Goal: Transaction & Acquisition: Purchase product/service

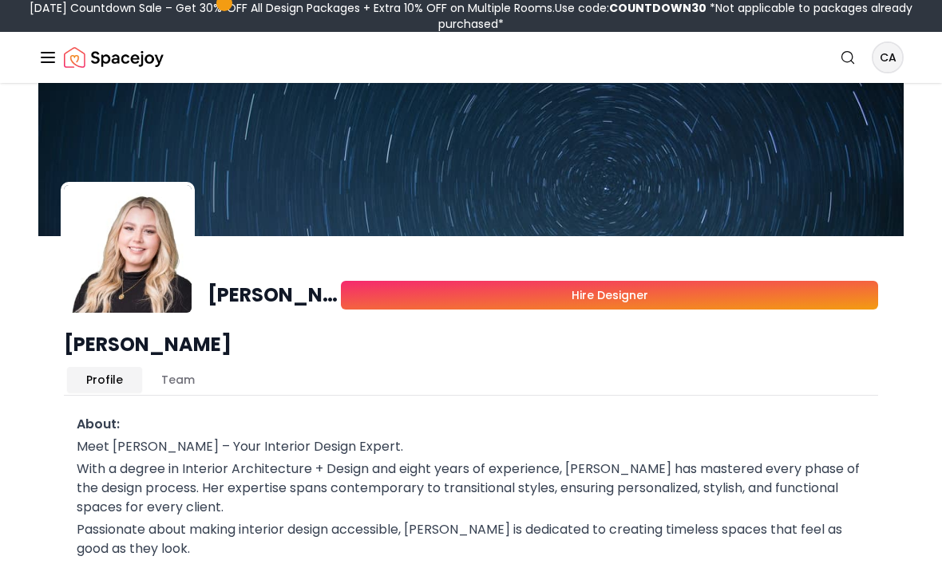
click at [46, 56] on icon "Global" at bounding box center [47, 57] width 19 height 19
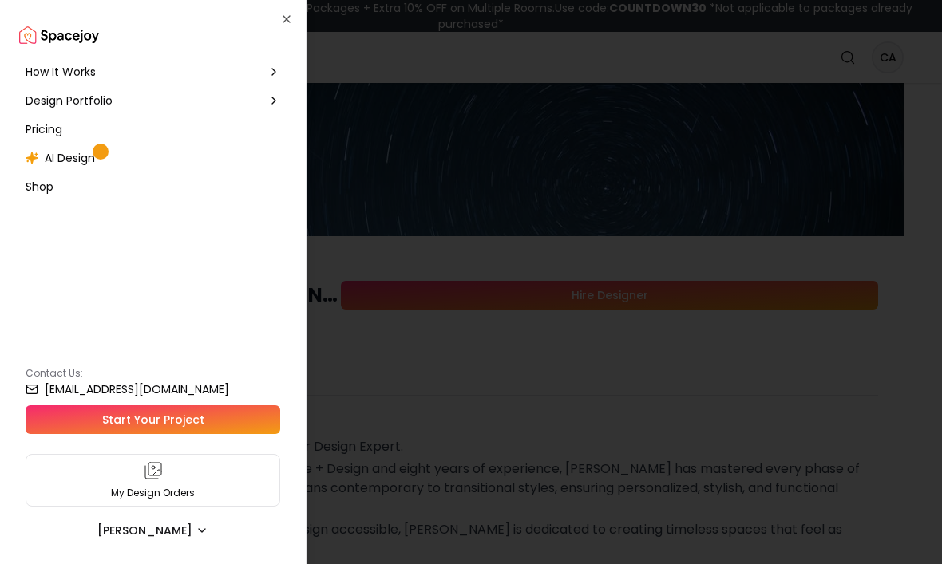
click at [100, 99] on span "Design Portfolio" at bounding box center [69, 101] width 87 height 16
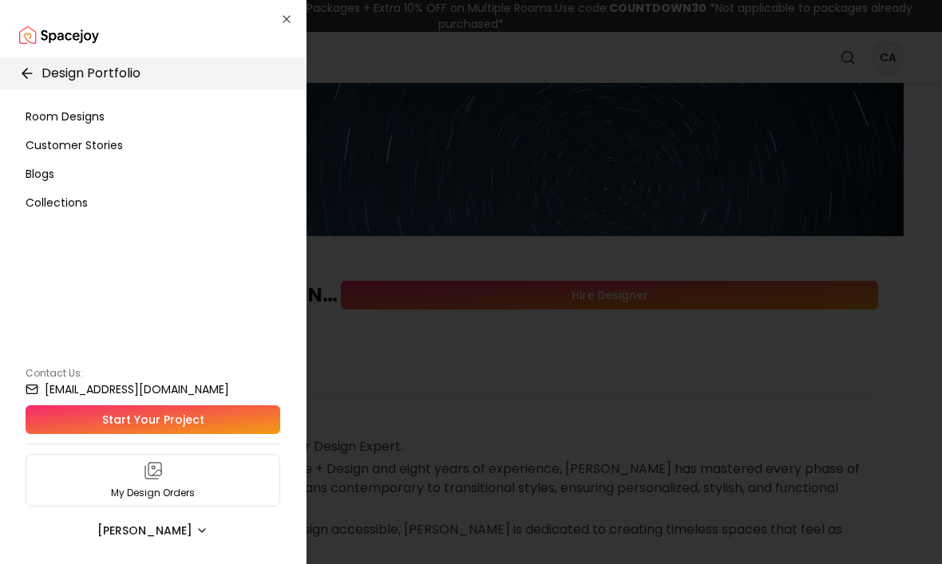
click at [280, 22] on icon "button" at bounding box center [286, 19] width 13 height 13
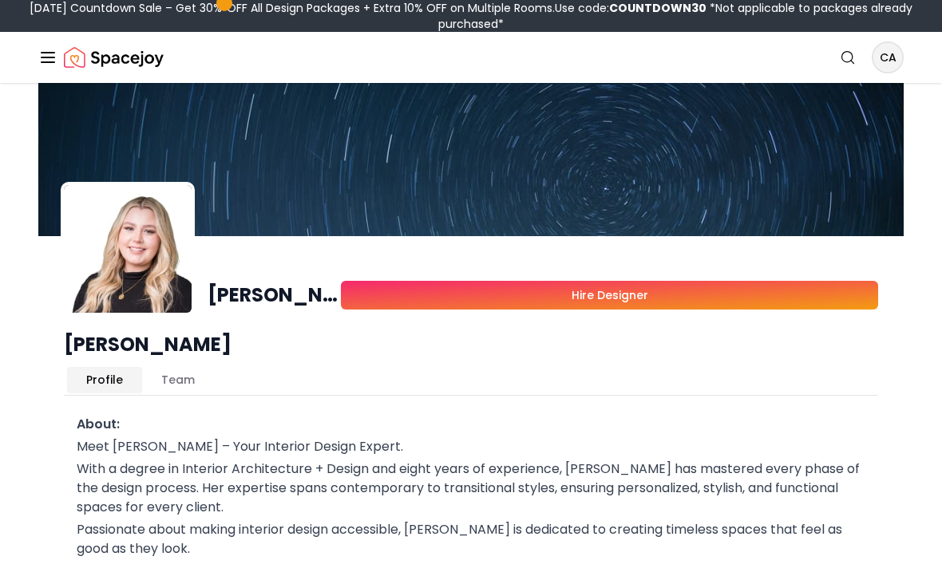
click at [899, 43] on div "Search CA" at bounding box center [866, 58] width 73 height 32
click at [32, 52] on div "Spacejoy Search CA How It Works Design Portfolio Pricing AI Design Shop Search …" at bounding box center [471, 57] width 942 height 51
click at [42, 62] on line "Global" at bounding box center [48, 62] width 13 height 0
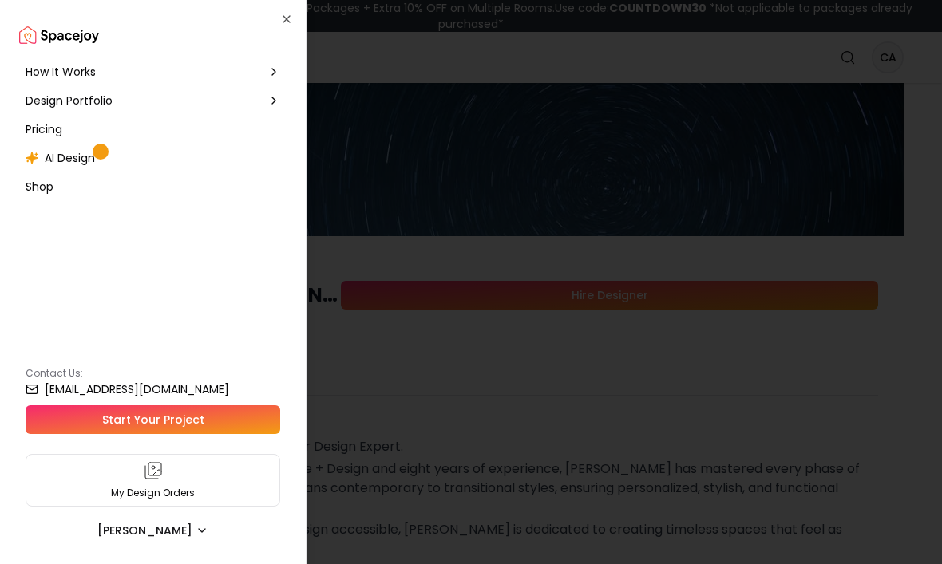
click at [218, 473] on div "My Design Orders" at bounding box center [153, 480] width 255 height 53
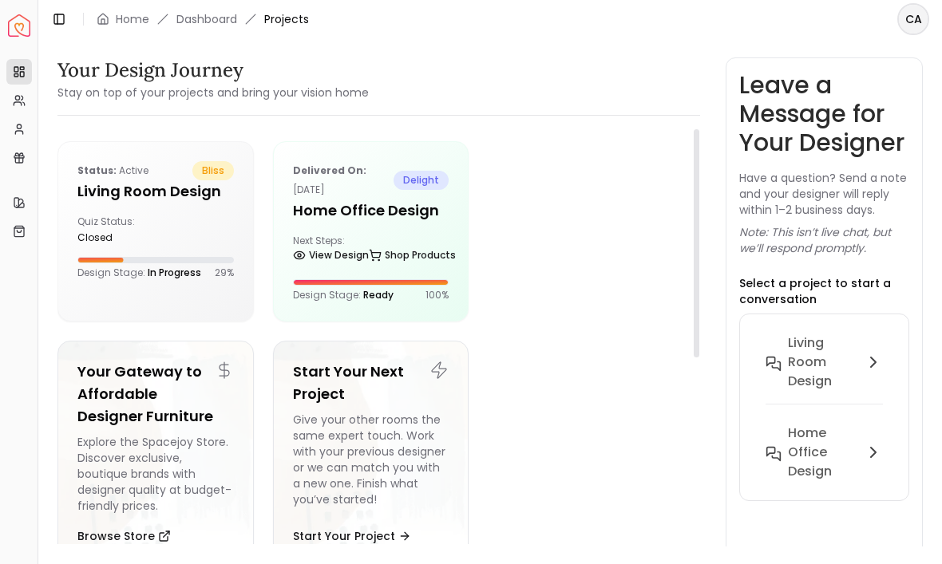
click at [161, 197] on h5 "Living Room design" at bounding box center [155, 191] width 156 height 22
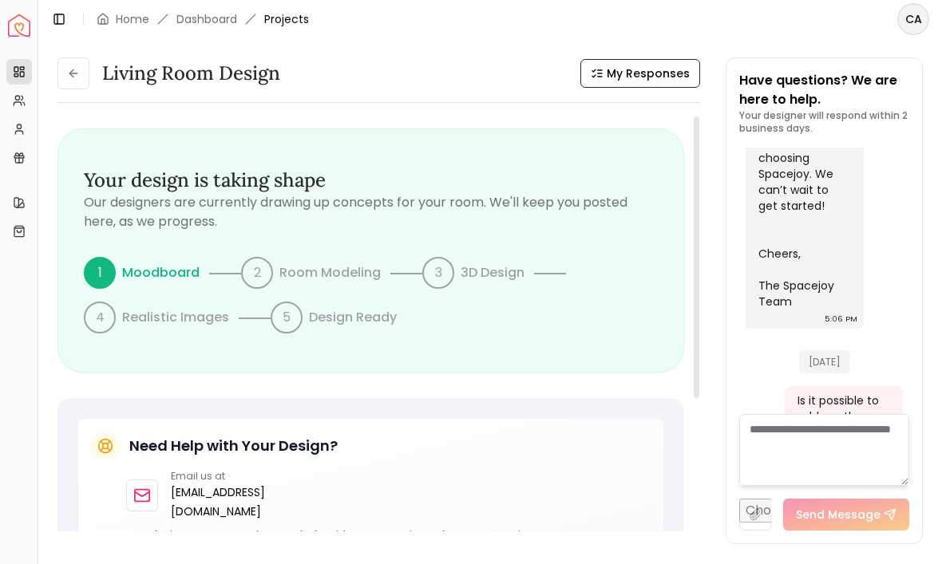
scroll to position [1040, 0]
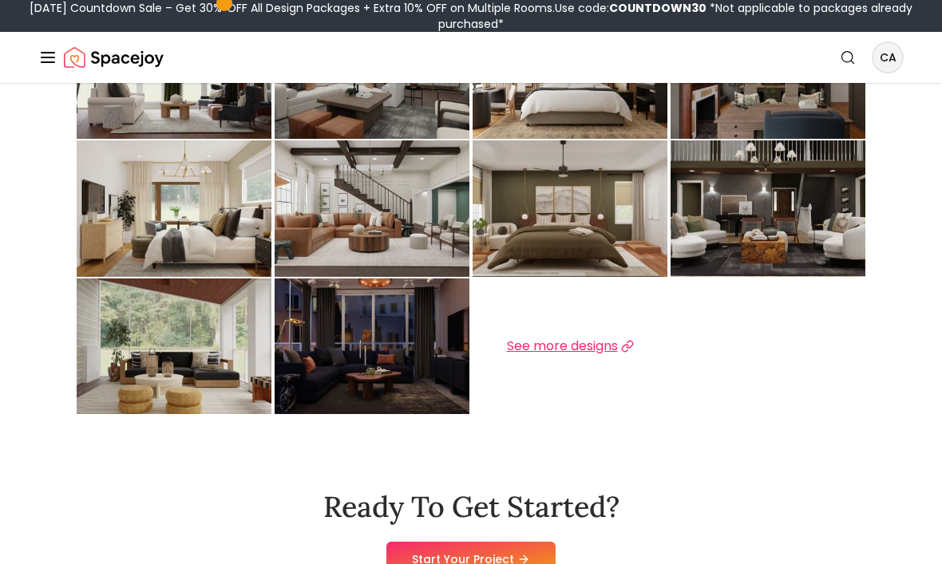
scroll to position [612, 0]
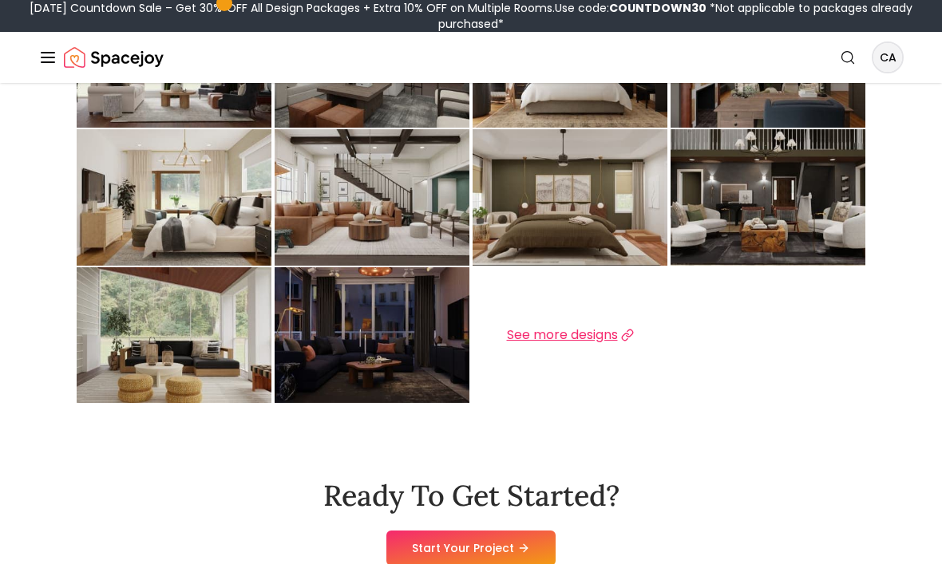
click at [546, 334] on span "See more designs" at bounding box center [562, 335] width 111 height 19
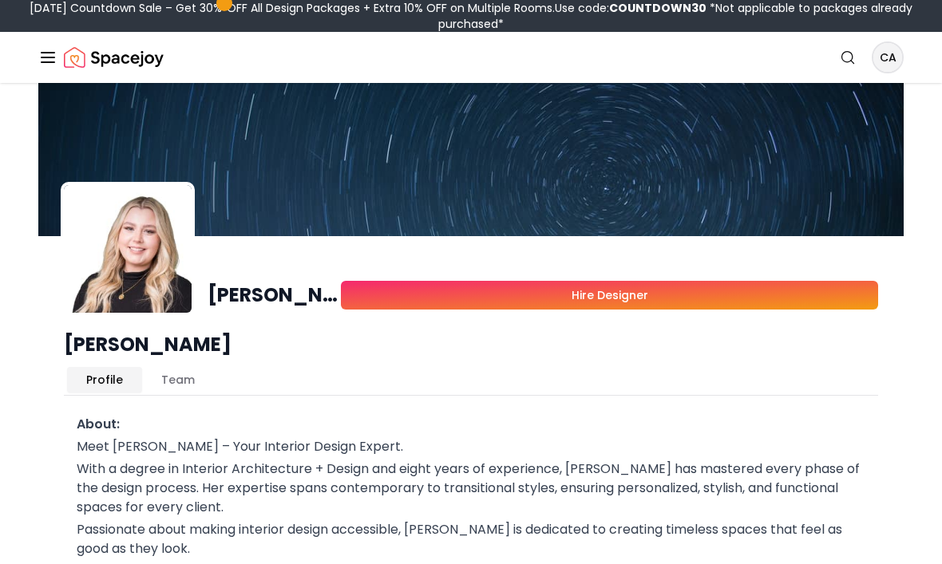
click at [756, 300] on link "Hire Designer" at bounding box center [609, 295] width 537 height 29
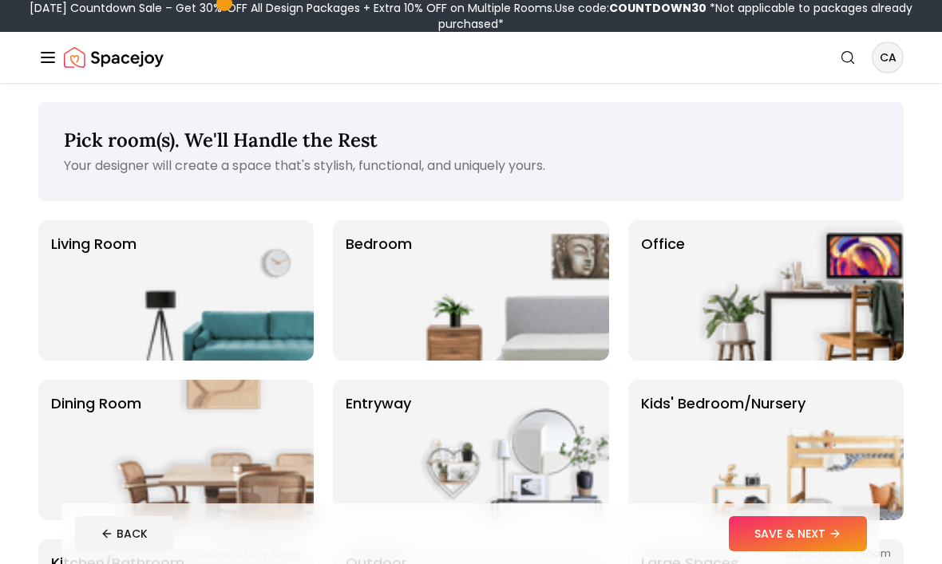
click at [61, 285] on p "Living Room" at bounding box center [93, 290] width 85 height 115
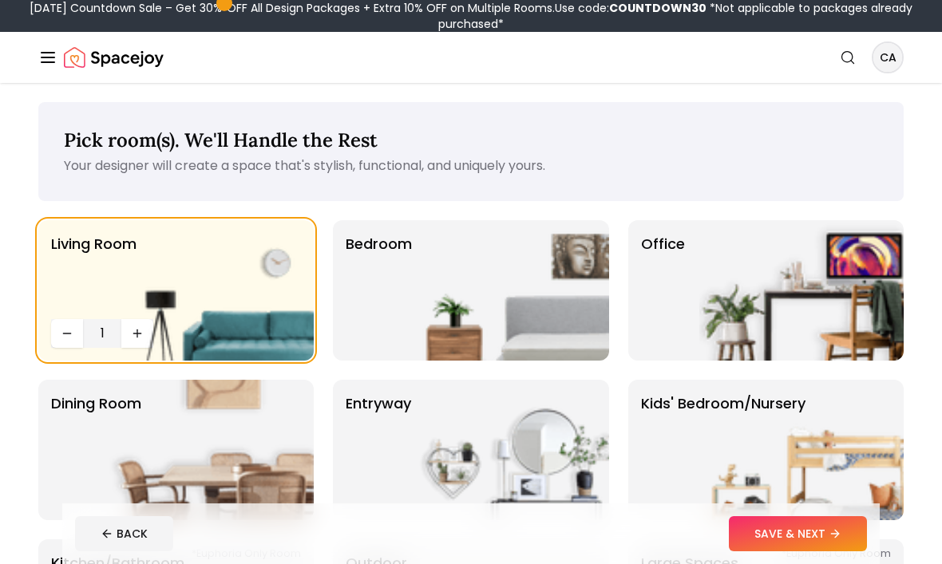
click at [201, 258] on img at bounding box center [211, 290] width 204 height 140
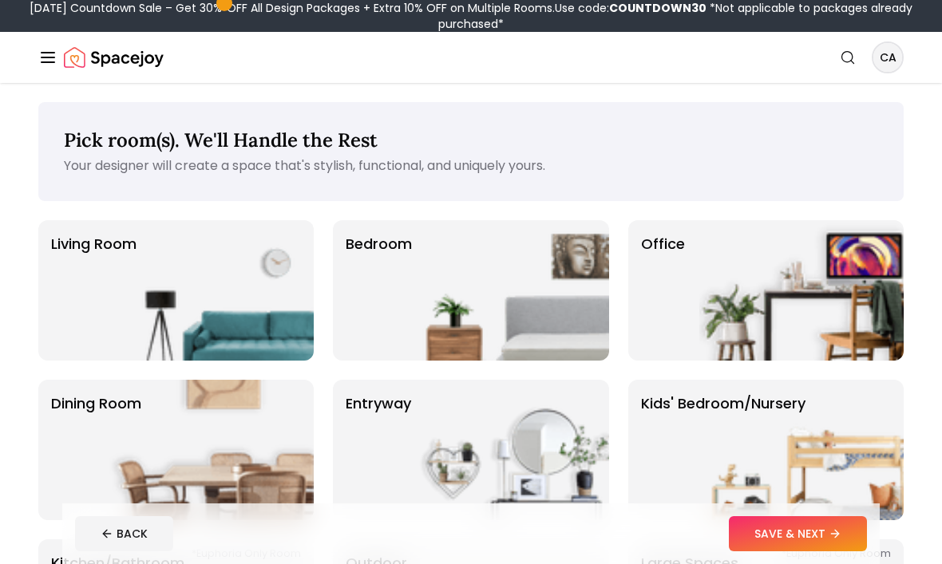
click at [128, 278] on img at bounding box center [211, 290] width 204 height 140
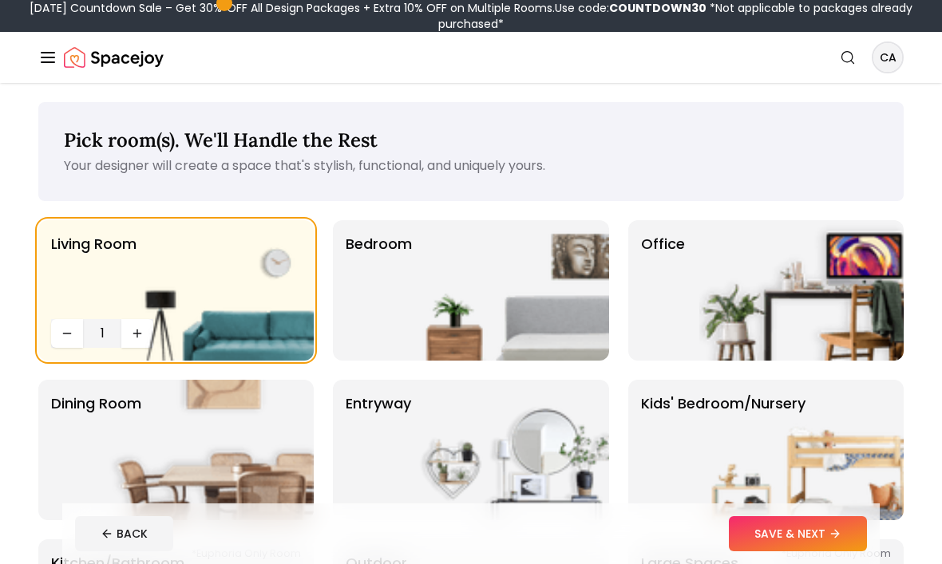
click at [807, 535] on button "SAVE & NEXT" at bounding box center [798, 533] width 138 height 35
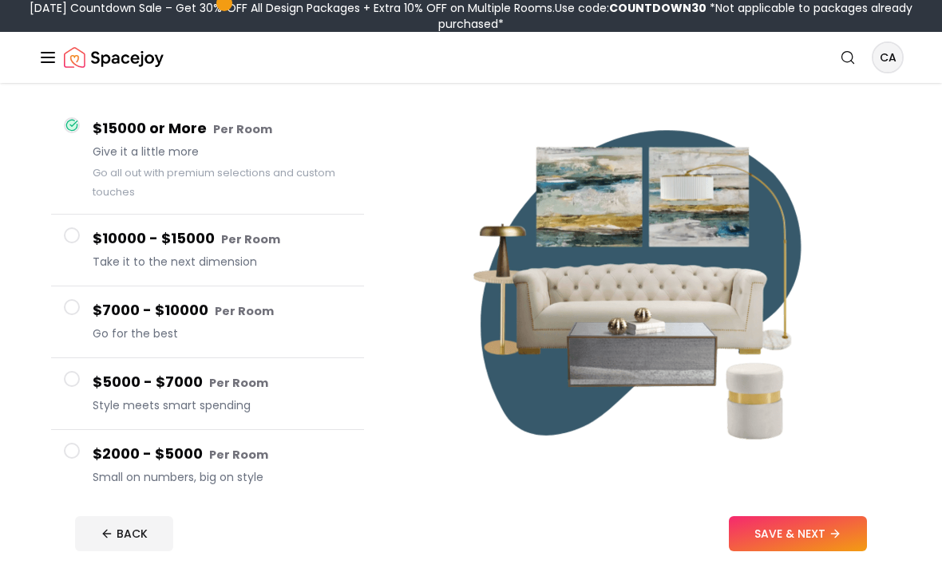
scroll to position [156, 0]
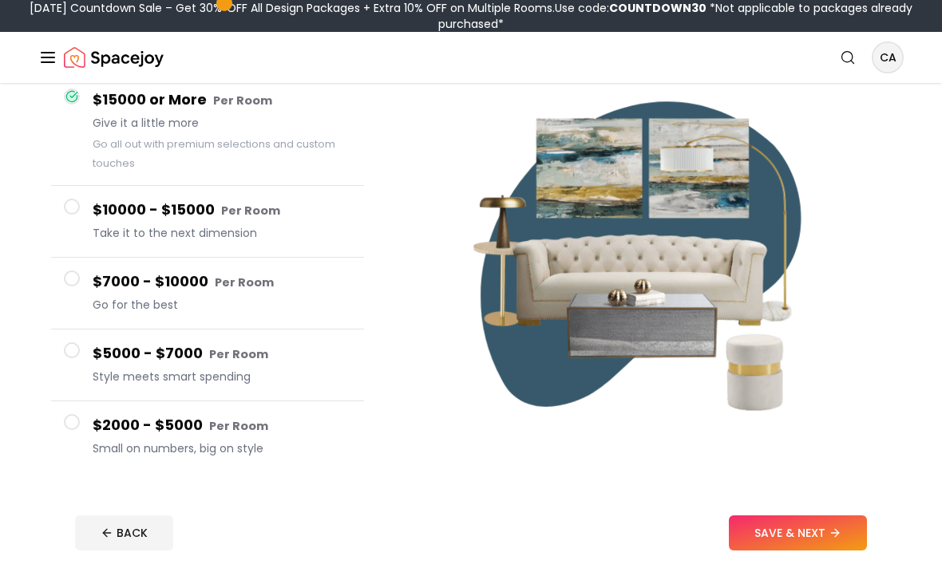
click at [64, 419] on span at bounding box center [72, 423] width 16 height 16
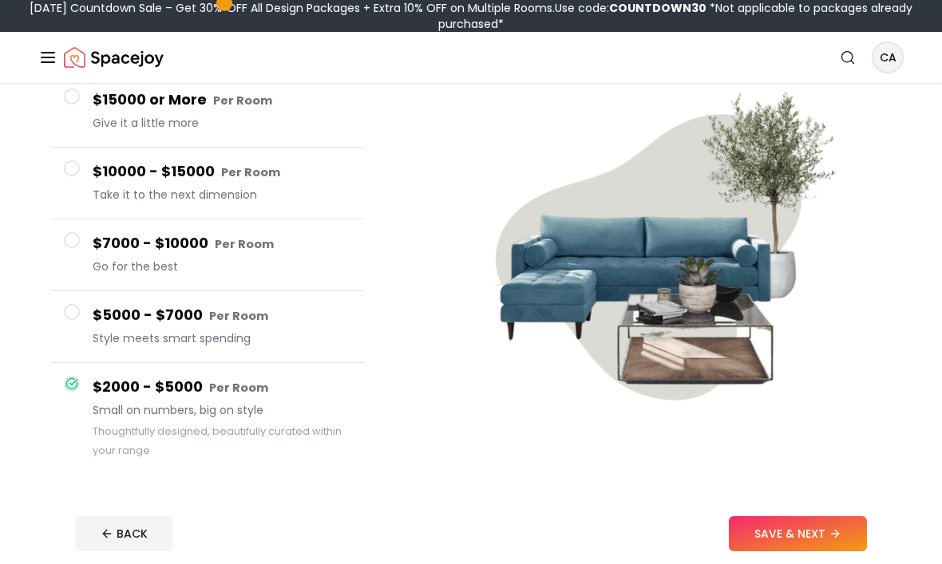
click at [825, 530] on button "SAVE & NEXT" at bounding box center [798, 533] width 138 height 35
